Goal: Information Seeking & Learning: Learn about a topic

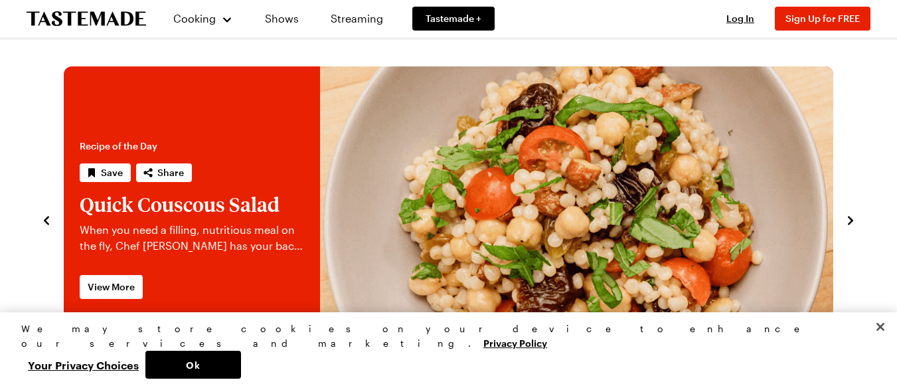
click at [48, 226] on icon "navigate to previous item" at bounding box center [46, 220] width 13 height 13
click at [48, 225] on icon "navigate to previous item" at bounding box center [46, 220] width 13 height 13
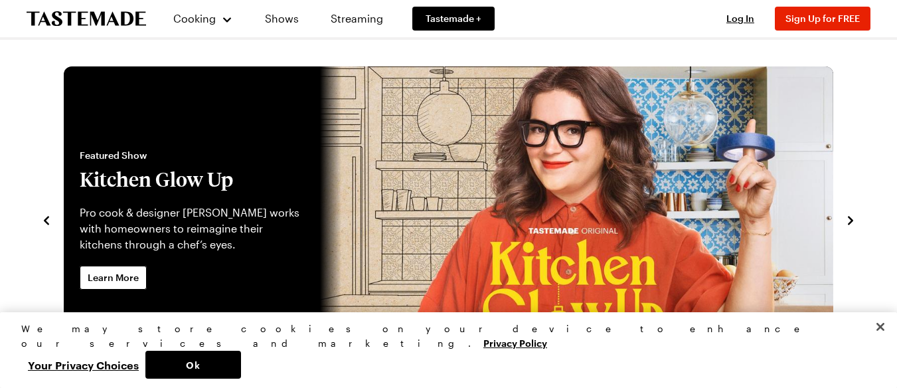
click at [48, 224] on icon "navigate to previous item" at bounding box center [46, 220] width 5 height 9
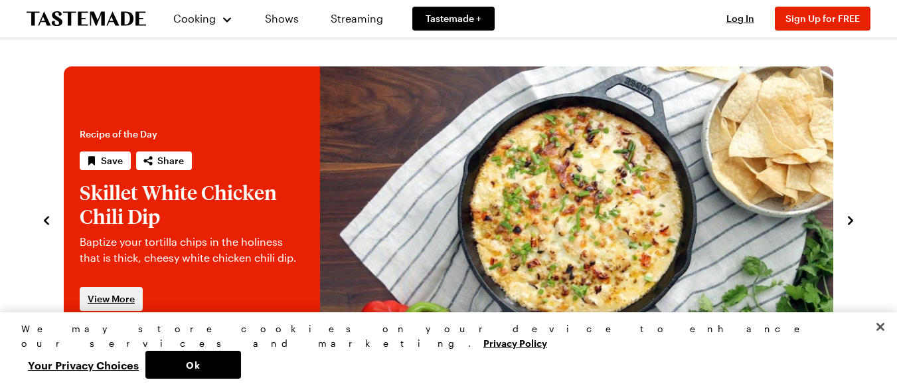
click at [118, 297] on span "View More" at bounding box center [111, 298] width 47 height 13
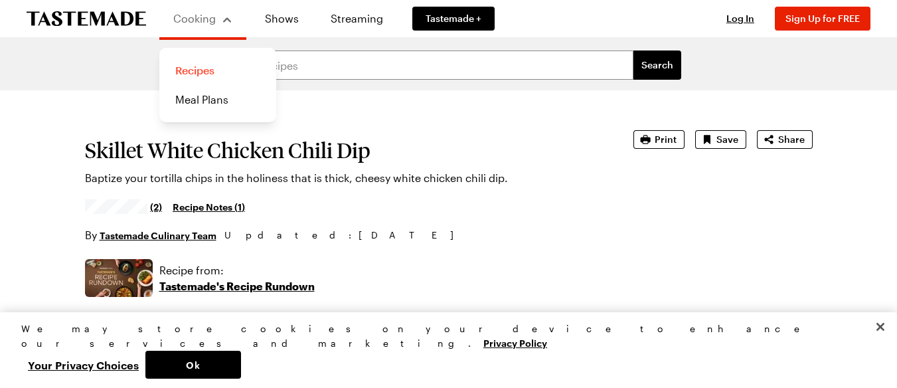
click at [185, 74] on link "Recipes" at bounding box center [217, 70] width 101 height 29
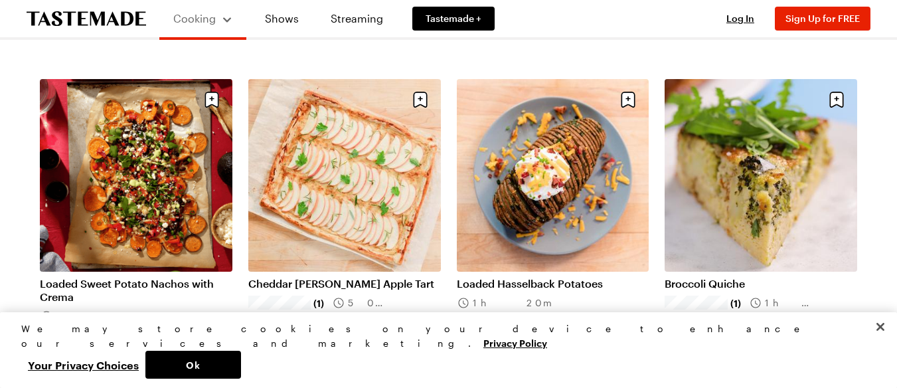
scroll to position [748, 0]
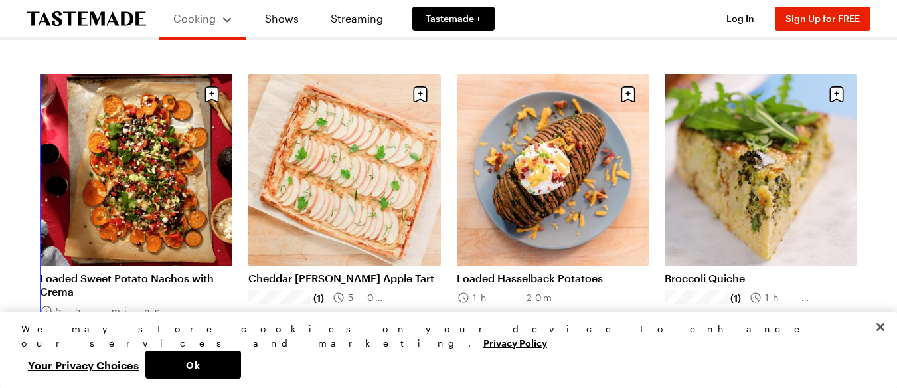
click at [145, 271] on link "Loaded Sweet Potato Nachos with Crema" at bounding box center [136, 284] width 192 height 27
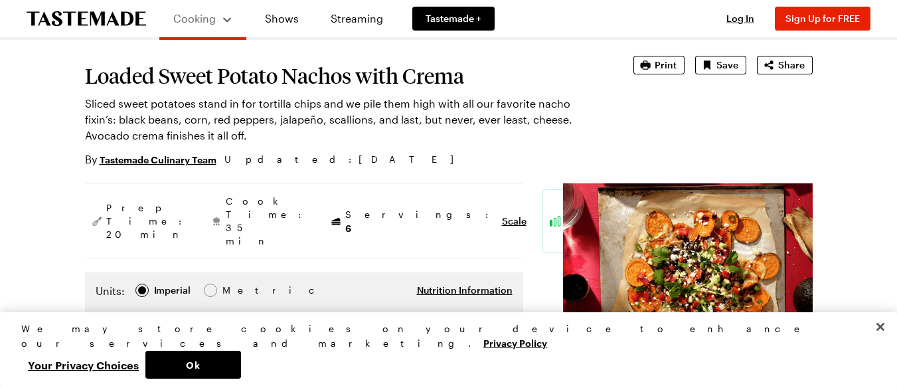
scroll to position [70, 0]
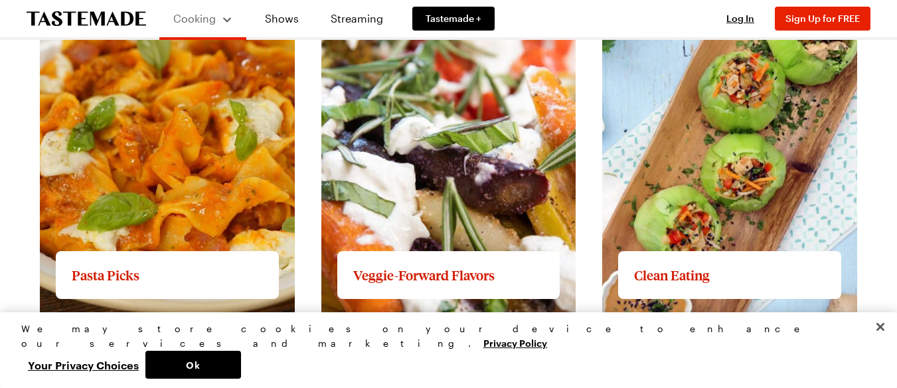
scroll to position [1620, 0]
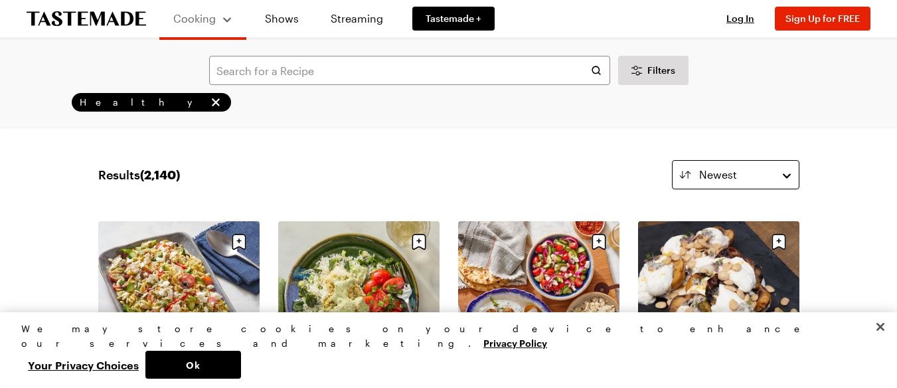
click at [706, 181] on span "Newest" at bounding box center [718, 175] width 38 height 16
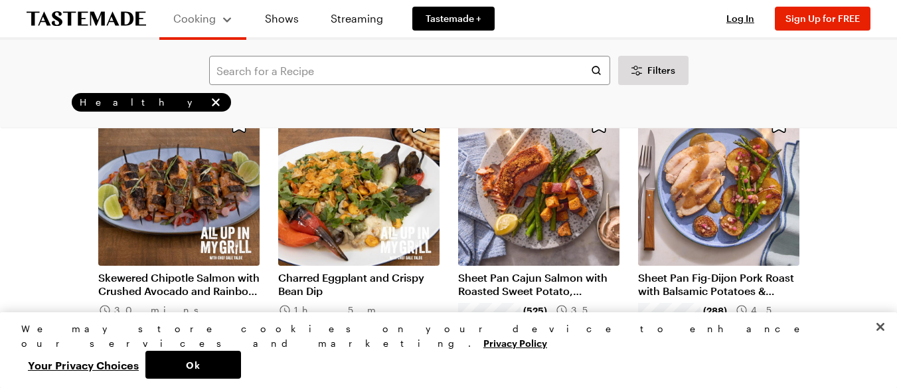
scroll to position [393, 0]
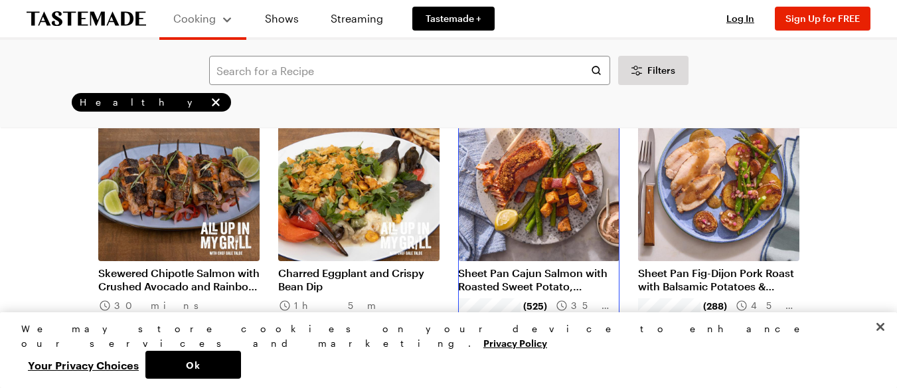
click at [505, 266] on link "Sheet Pan Cajun Salmon with Roasted Sweet Potato, Asparagus & Spicy Sour Cream" at bounding box center [538, 279] width 161 height 27
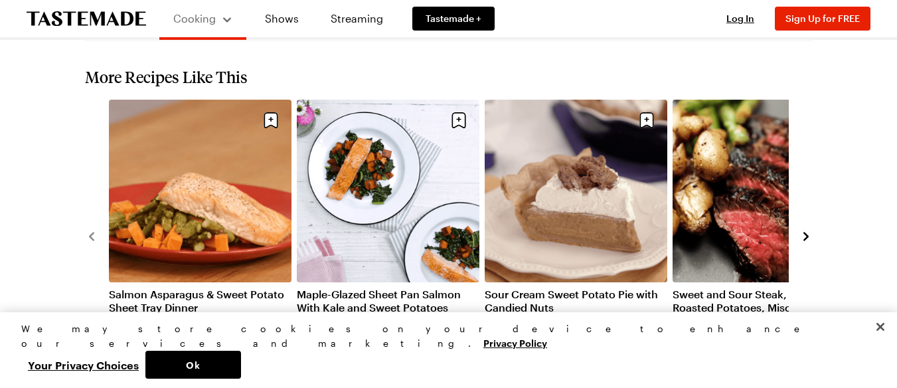
scroll to position [1748, 0]
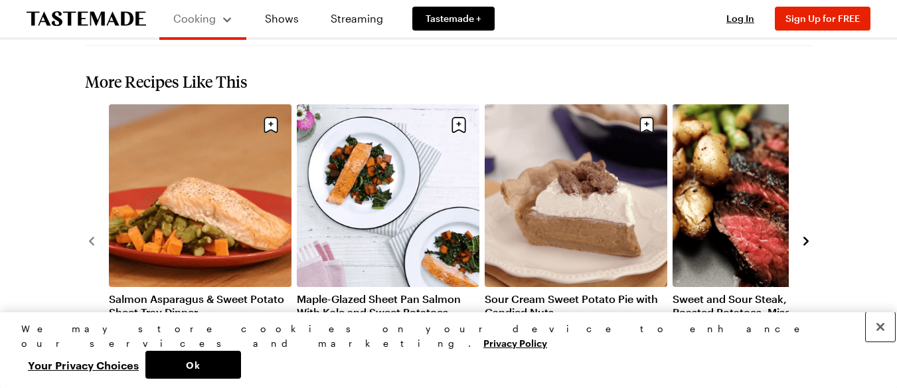
click at [880, 341] on button "Close" at bounding box center [880, 326] width 29 height 29
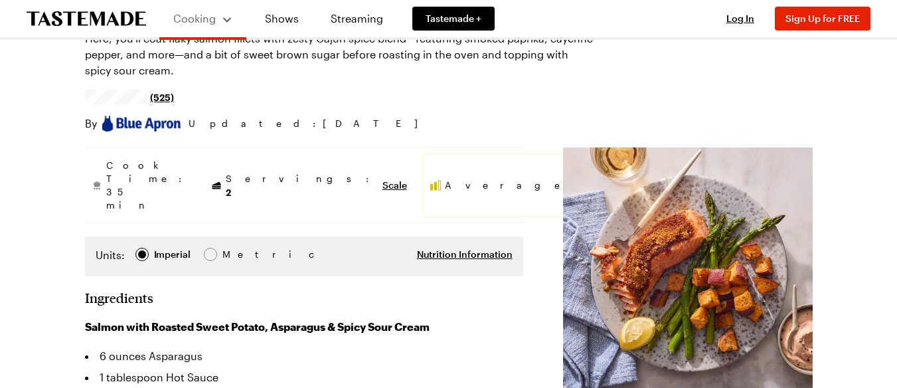
scroll to position [0, 0]
